Goal: Find specific page/section: Find specific page/section

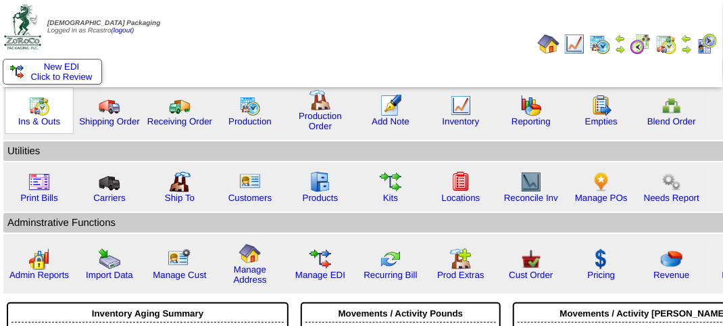
click at [43, 112] on img at bounding box center [39, 106] width 22 height 22
click at [42, 112] on img at bounding box center [39, 106] width 22 height 22
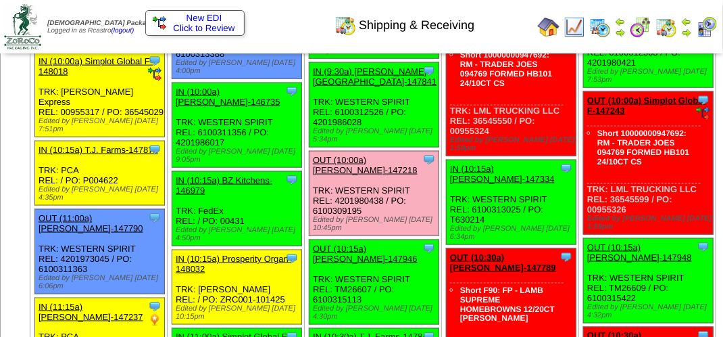
scroll to position [608, 0]
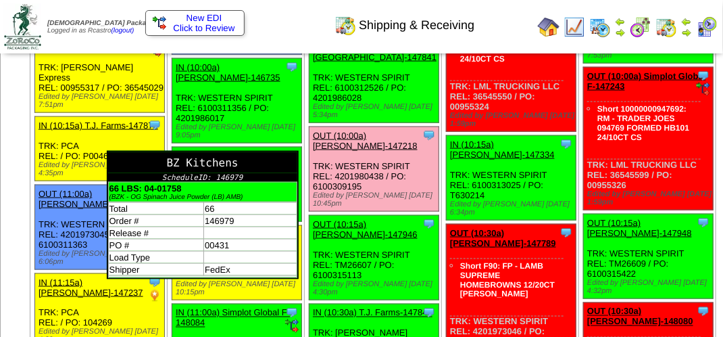
click at [204, 226] on td "Order #" at bounding box center [156, 220] width 96 height 12
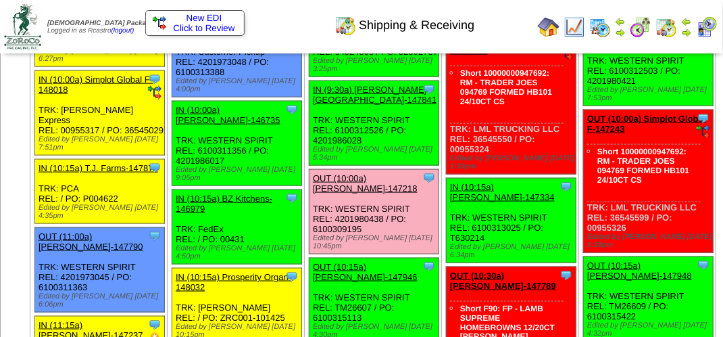
scroll to position [676, 0]
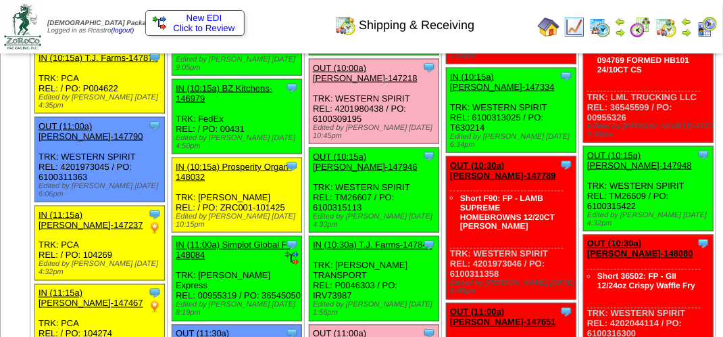
click at [247, 180] on link "IN (10:15a) Prosperity Organ-148032" at bounding box center [234, 172] width 116 height 20
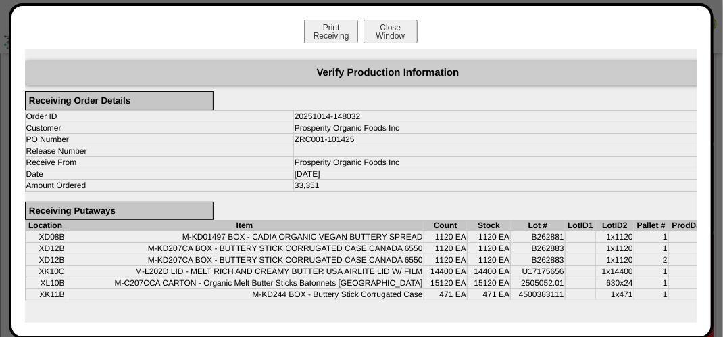
scroll to position [608, 0]
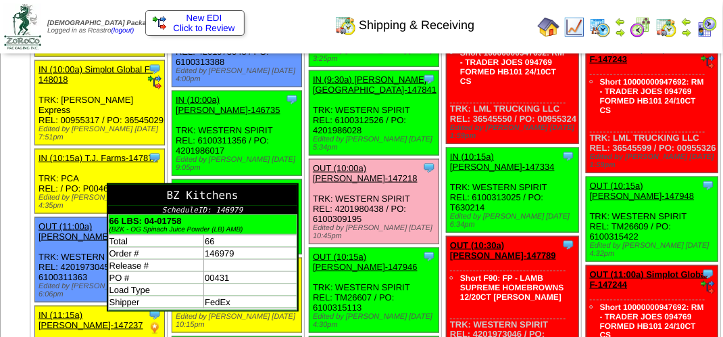
scroll to position [608, 0]
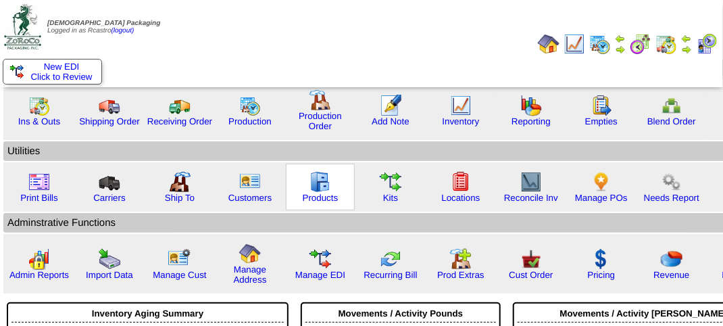
click at [320, 189] on img at bounding box center [321, 182] width 22 height 22
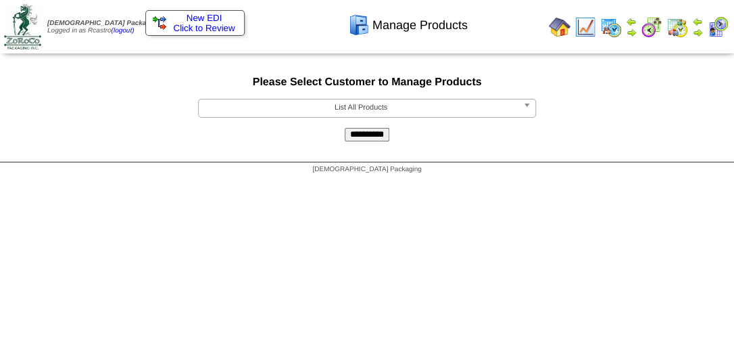
click at [345, 110] on span "List All Products" at bounding box center [361, 107] width 314 height 16
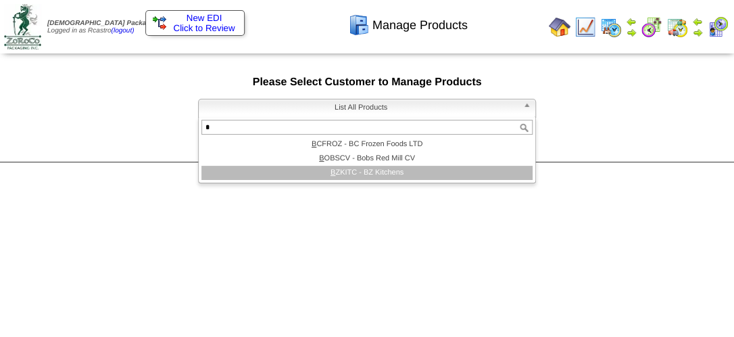
type input "*"
click at [364, 174] on li "B ZKITC - BZ Kitchens" at bounding box center [366, 173] width 331 height 14
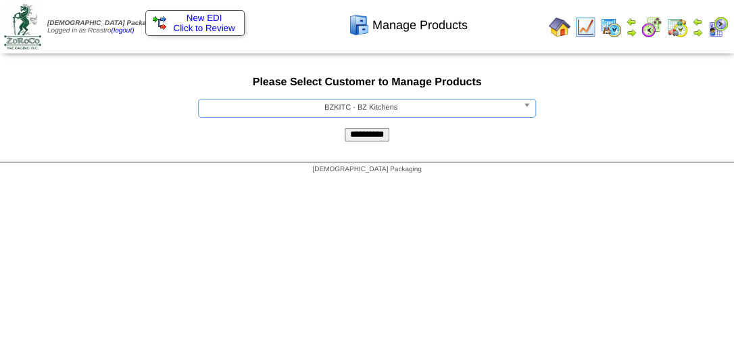
click at [374, 137] on input "**********" at bounding box center [367, 135] width 45 height 14
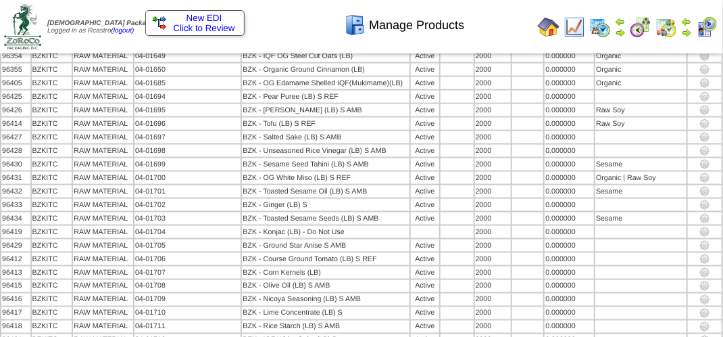
scroll to position [1001, 0]
